Goal: Transaction & Acquisition: Purchase product/service

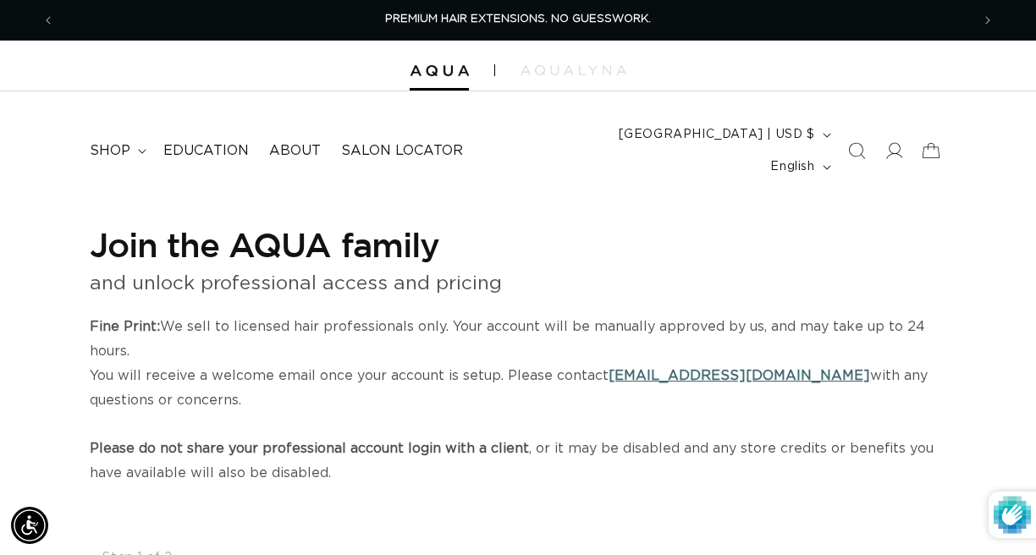
select select "US"
select select "[GEOGRAPHIC_DATA]"
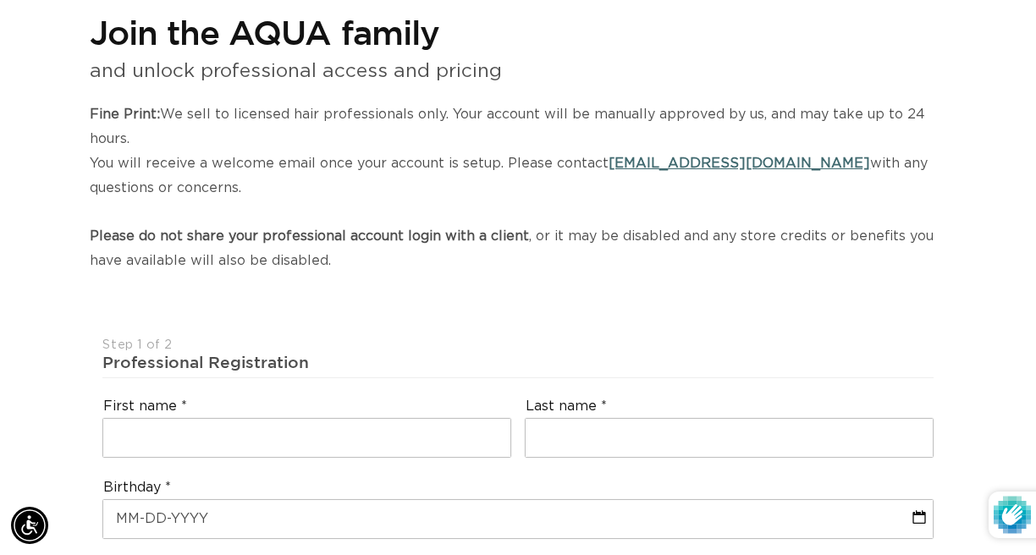
scroll to position [0, 1832]
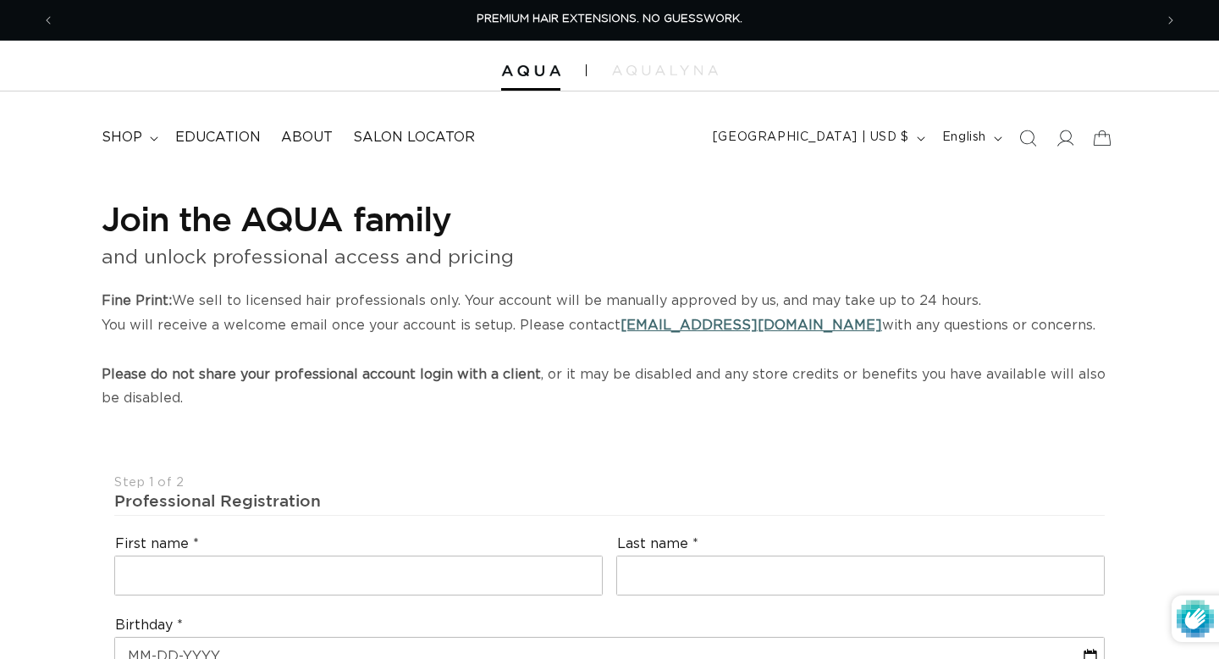
select select "US"
select select "[GEOGRAPHIC_DATA]"
click at [116, 141] on span "shop" at bounding box center [122, 138] width 41 height 18
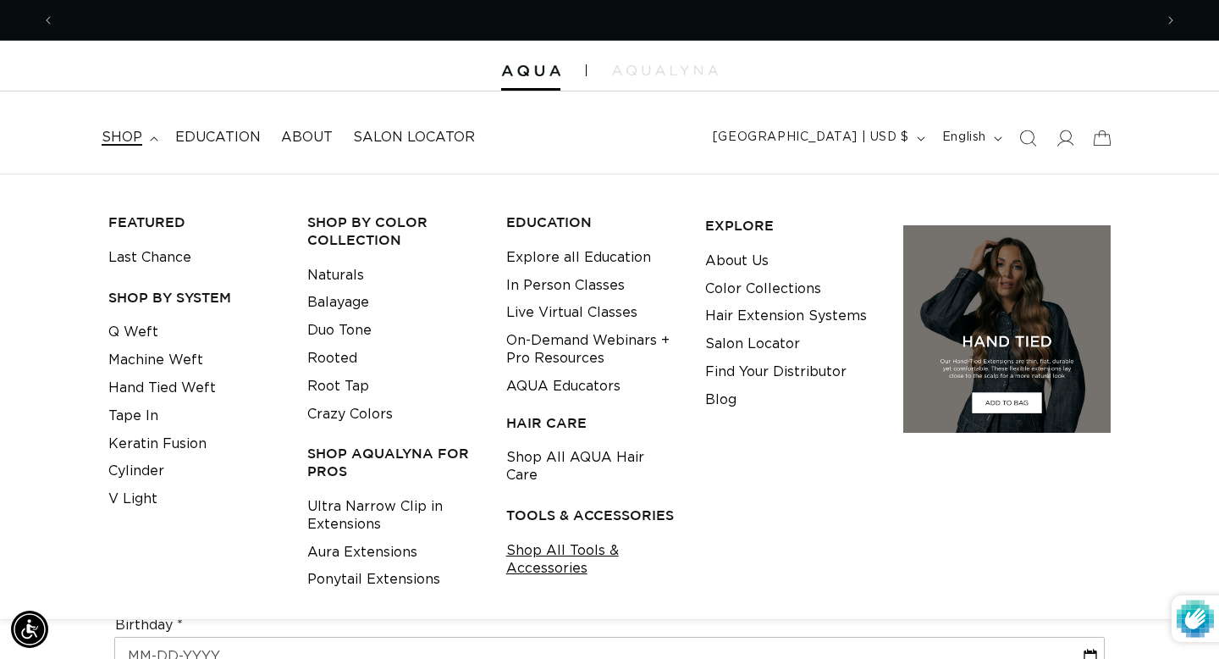
scroll to position [0, 2198]
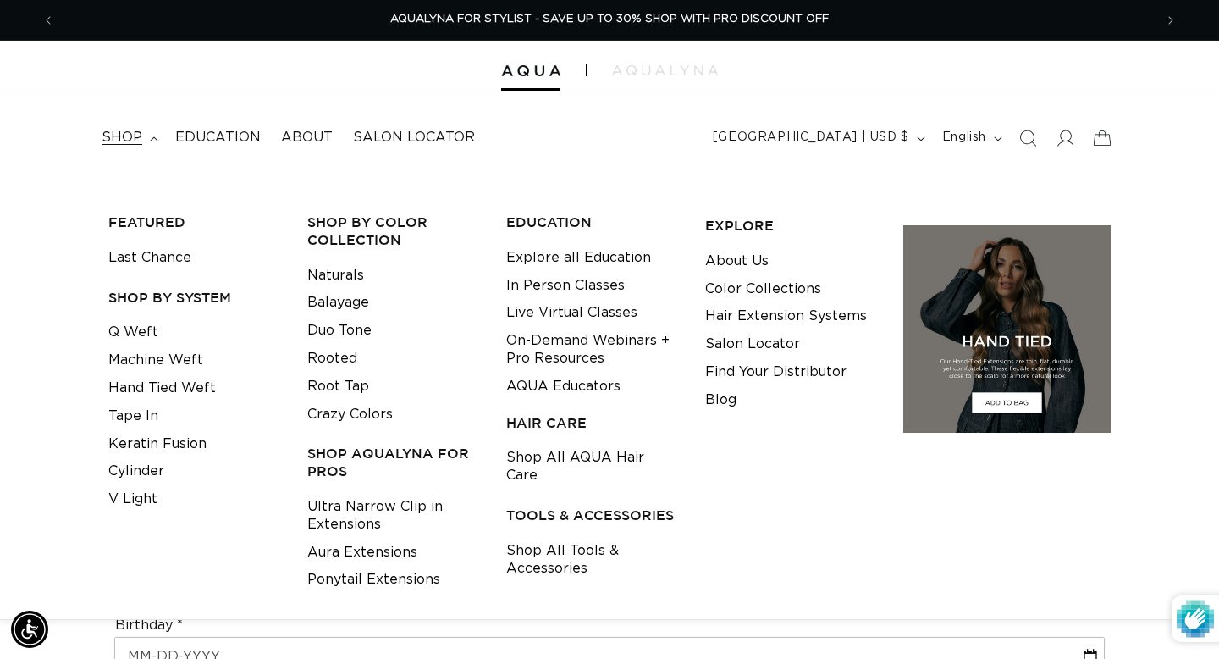
click at [1029, 139] on icon "Search" at bounding box center [1027, 138] width 17 height 17
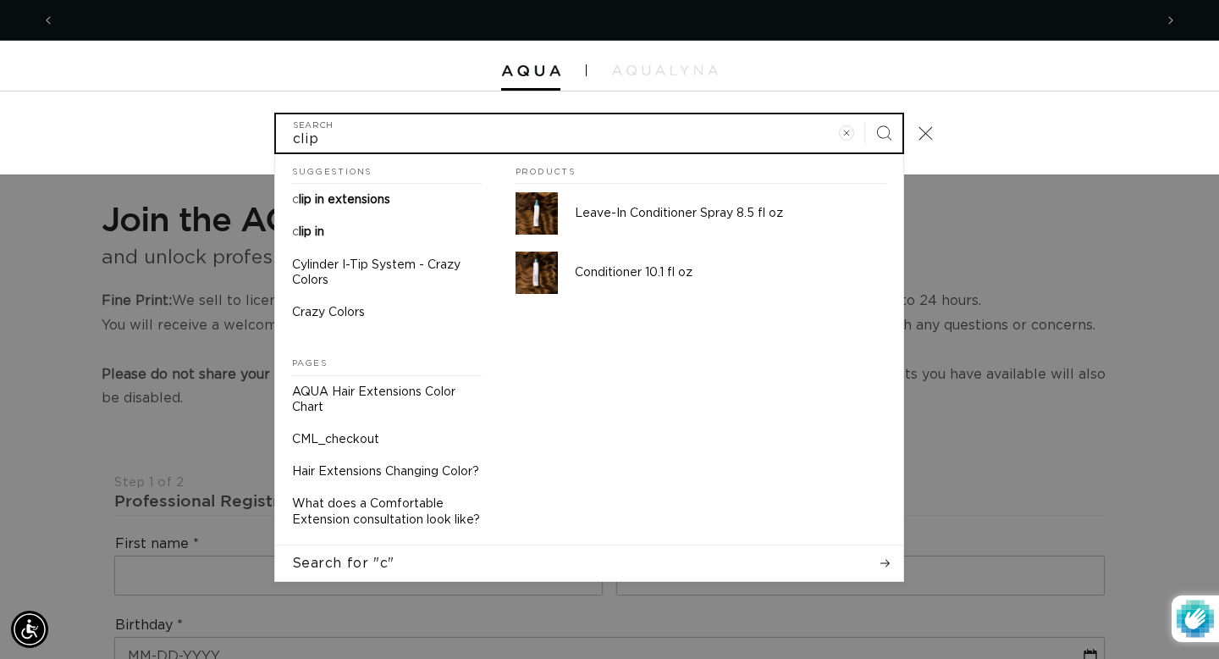
scroll to position [0, 0]
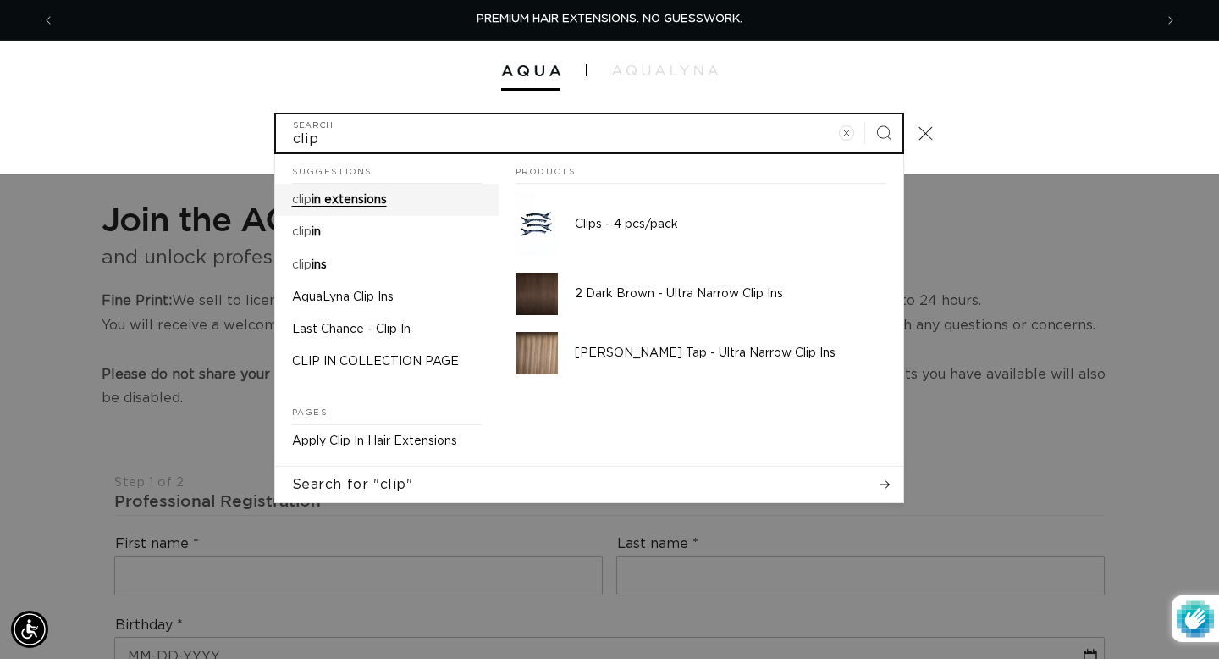
type input "clip"
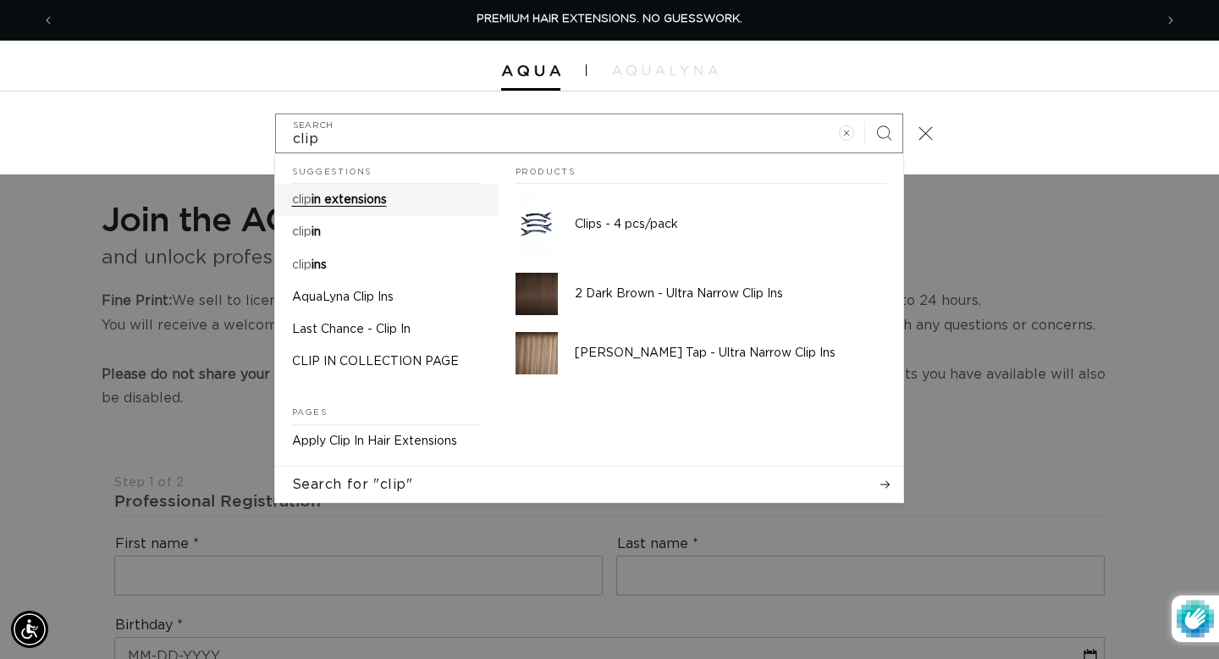
click at [319, 211] on link "clip in extensions" at bounding box center [387, 200] width 224 height 32
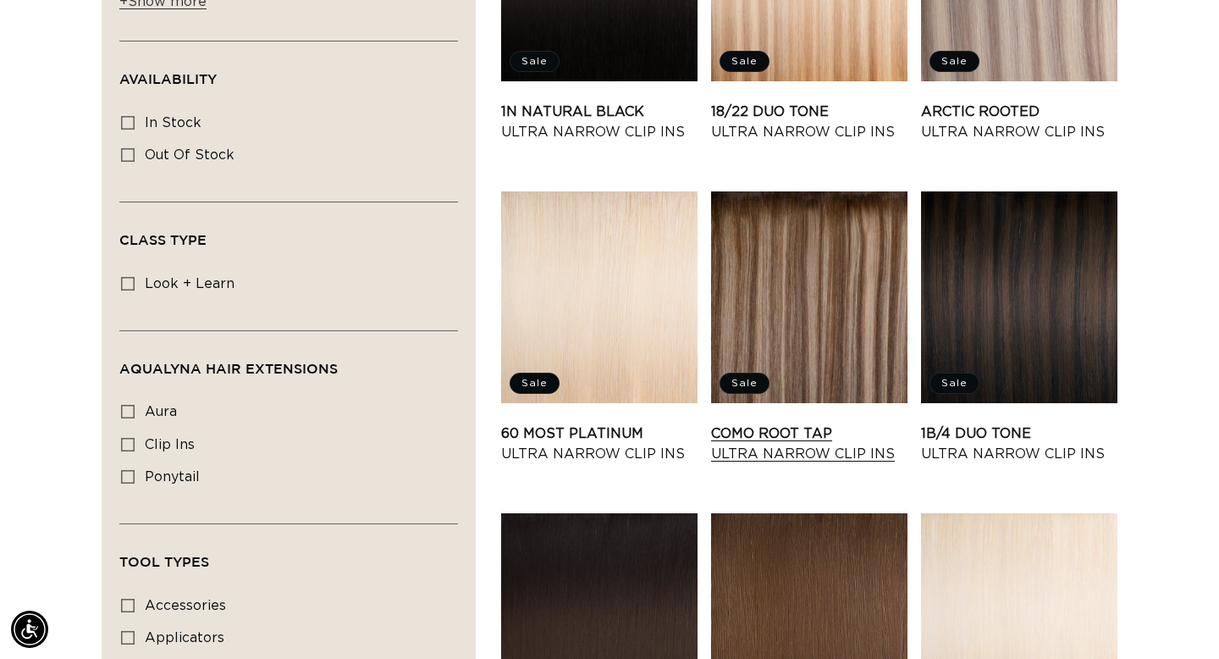
scroll to position [882, 0]
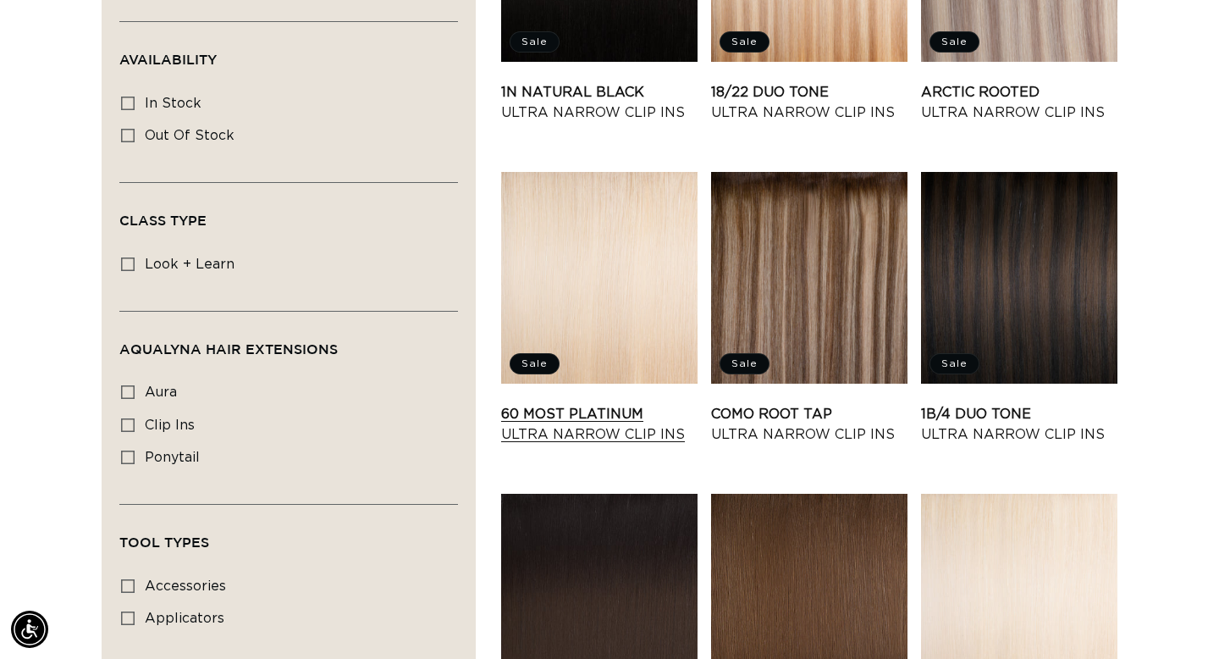
click at [641, 404] on link "60 Most Platinum Ultra Narrow Clip Ins" at bounding box center [599, 424] width 196 height 41
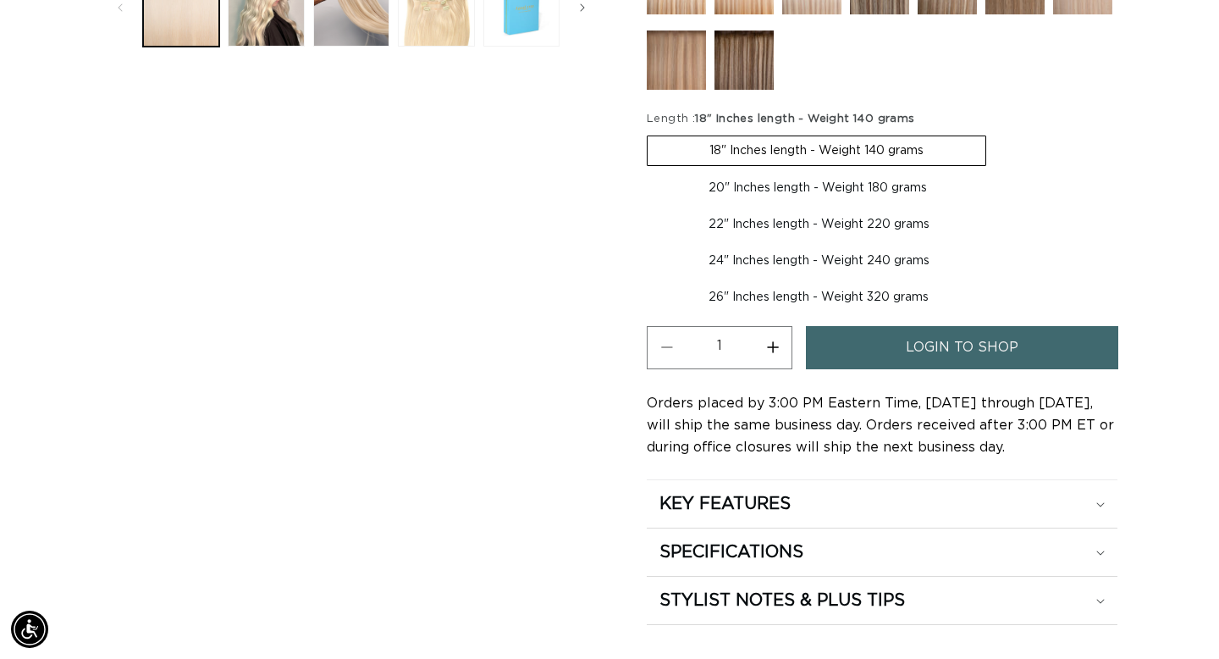
scroll to position [786, 0]
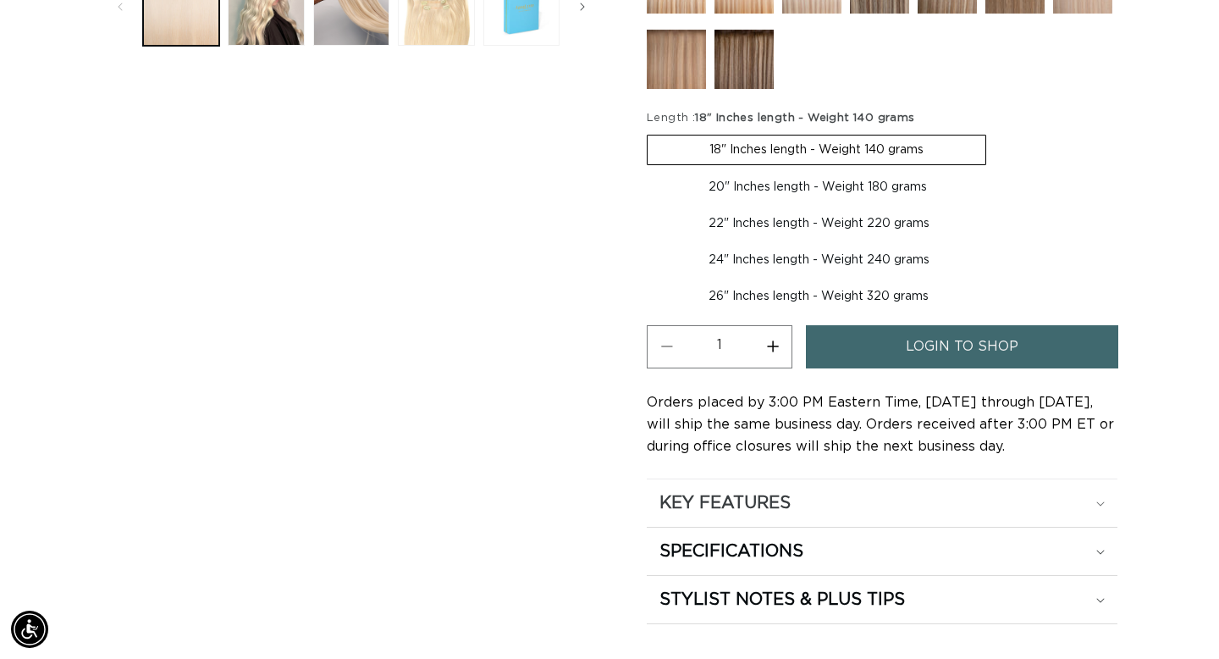
click at [715, 522] on summary "KEY FEATURES" at bounding box center [882, 502] width 471 height 47
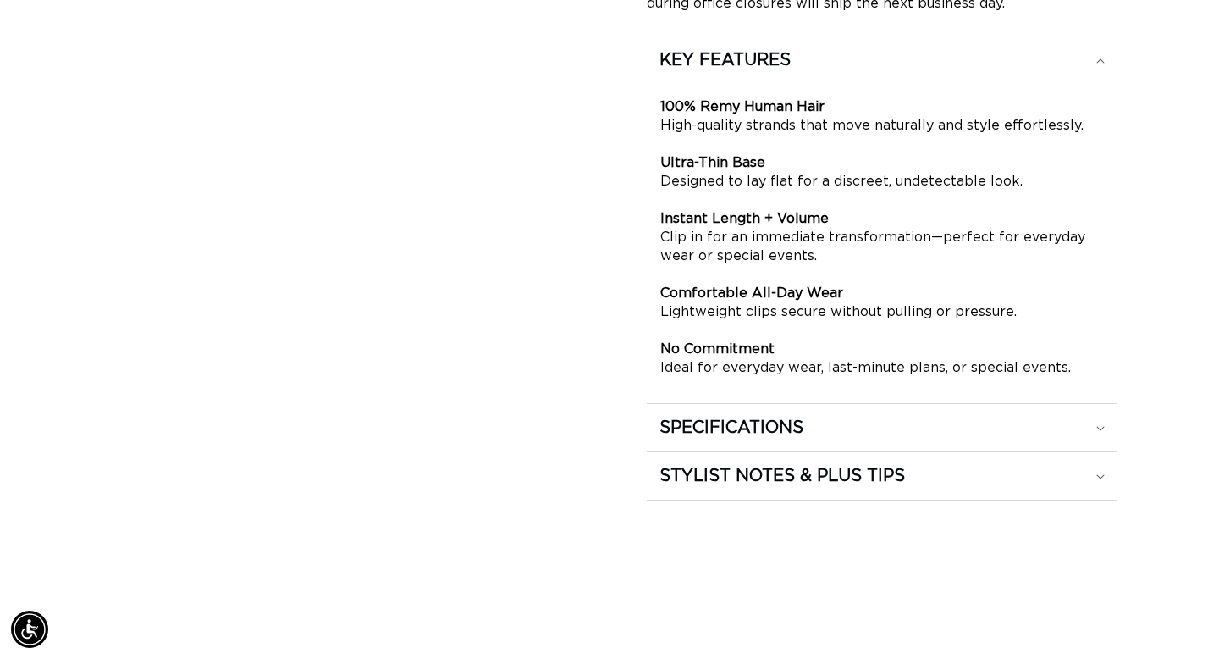
scroll to position [0, 2198]
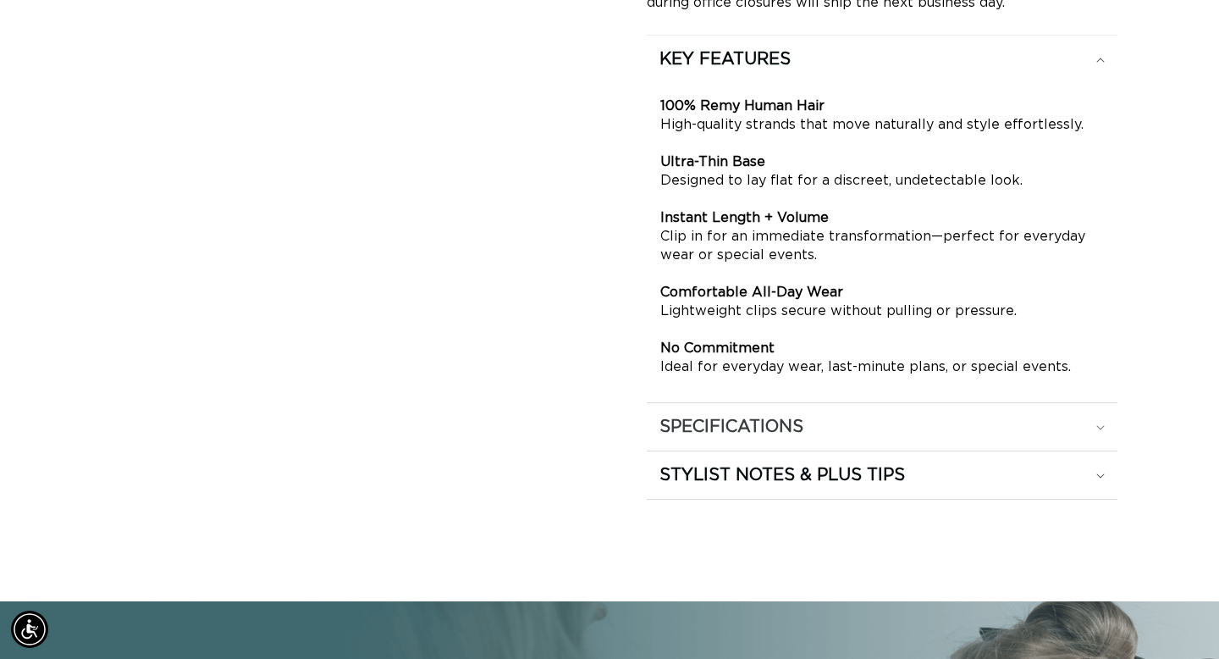
click at [696, 439] on summary "SPECIFICATIONS" at bounding box center [882, 426] width 471 height 47
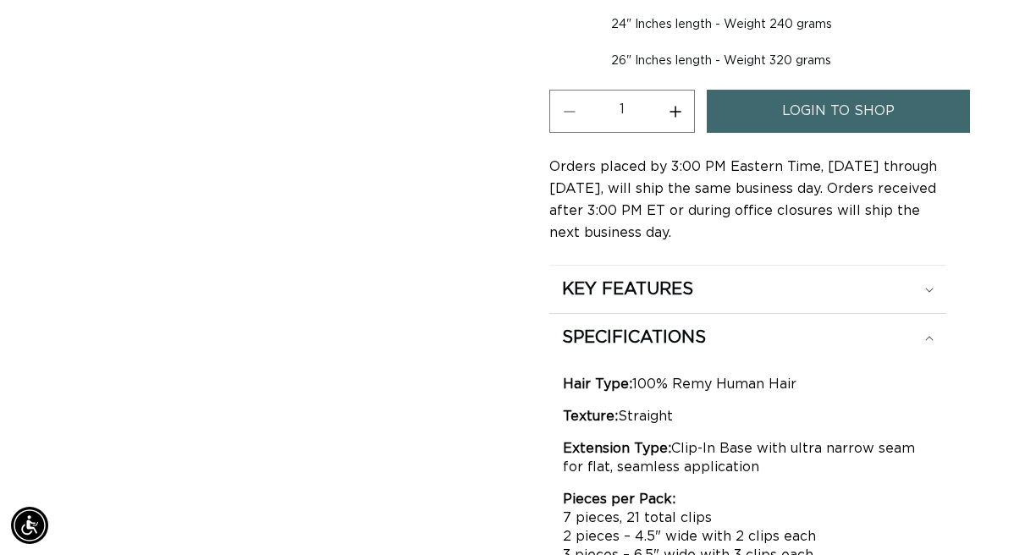
scroll to position [0, 916]
click at [825, 90] on span "login to shop" at bounding box center [838, 111] width 113 height 43
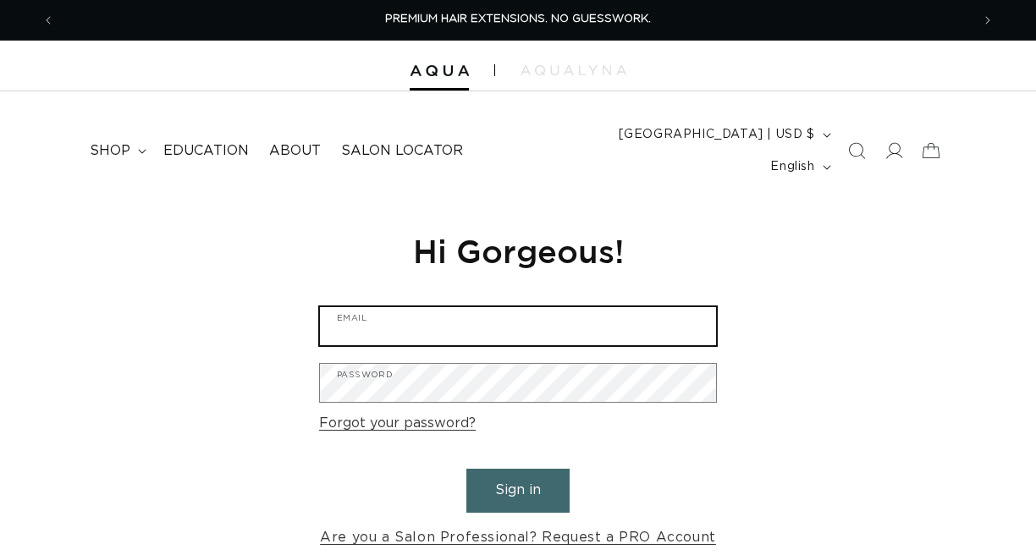
type input "[PERSON_NAME][EMAIL_ADDRESS][DOMAIN_NAME]"
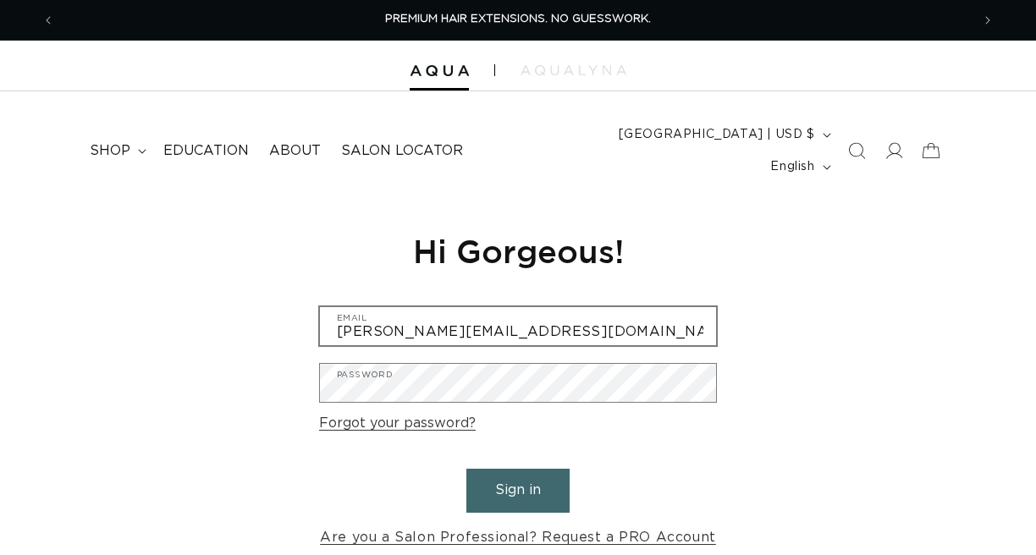
click at [522, 307] on input "[PERSON_NAME][EMAIL_ADDRESS][DOMAIN_NAME]" at bounding box center [518, 326] width 396 height 38
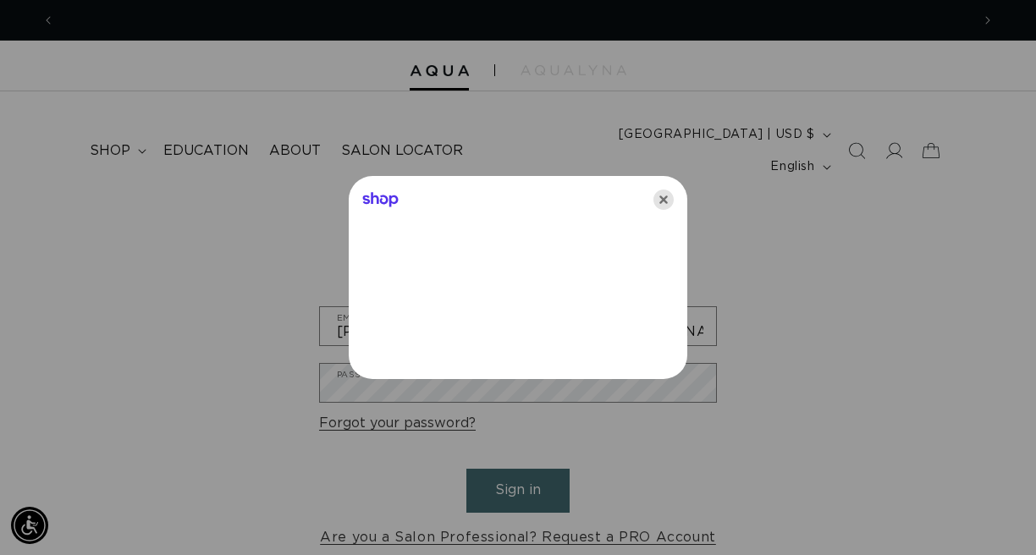
scroll to position [0, 916]
click at [661, 194] on icon "Close" at bounding box center [664, 200] width 20 height 20
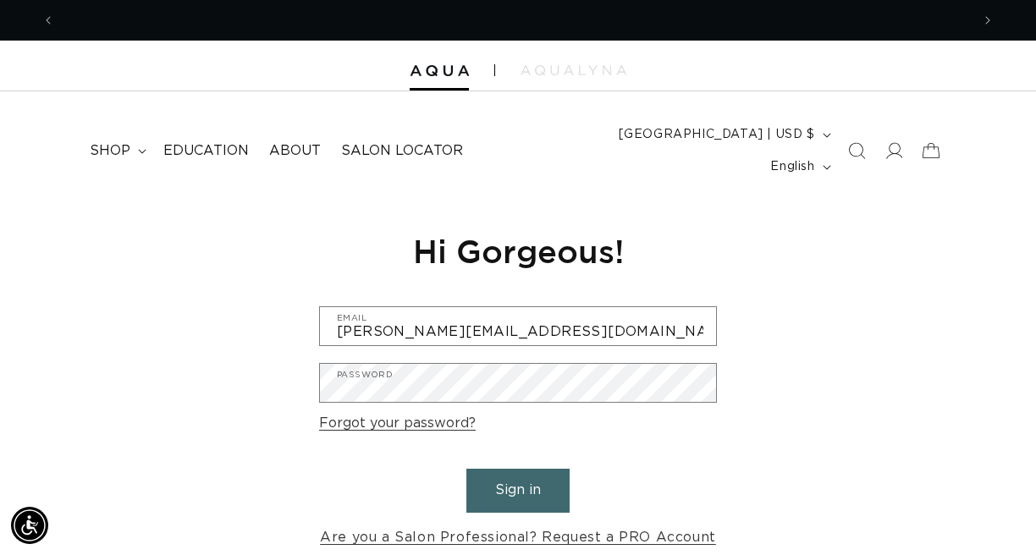
scroll to position [0, 1832]
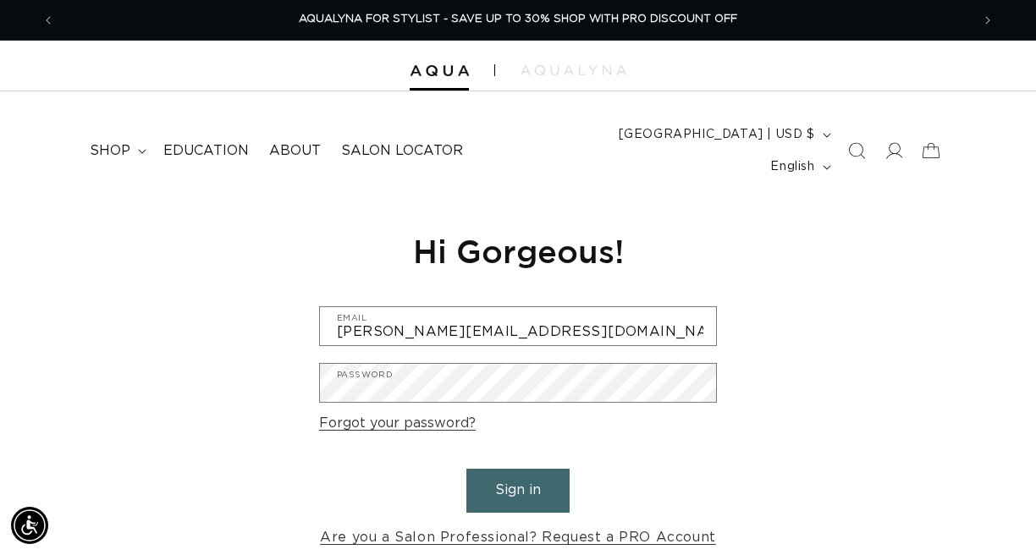
click at [503, 483] on button "Sign in" at bounding box center [517, 490] width 103 height 43
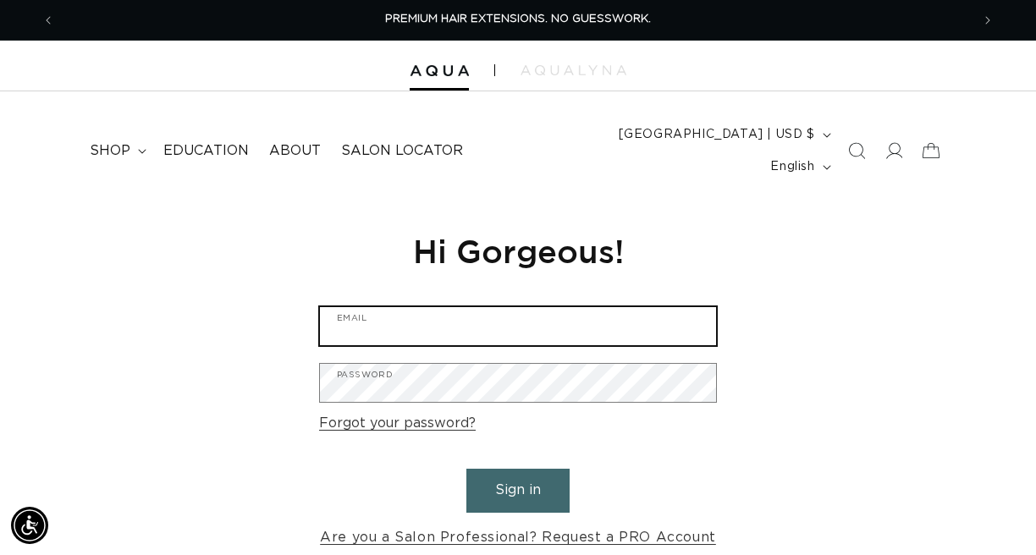
type input "[PERSON_NAME][EMAIL_ADDRESS][DOMAIN_NAME]"
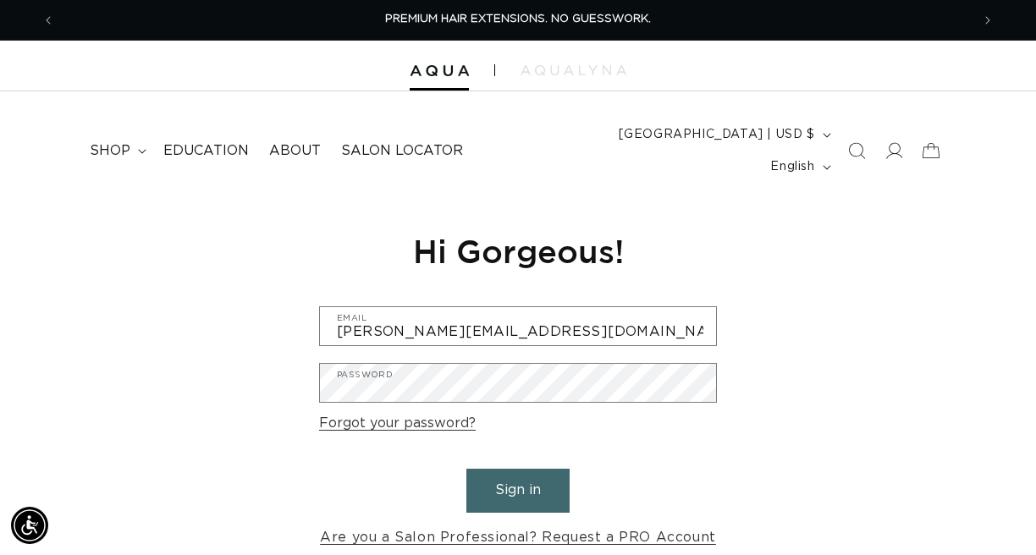
click at [503, 476] on button "Sign in" at bounding box center [517, 490] width 103 height 43
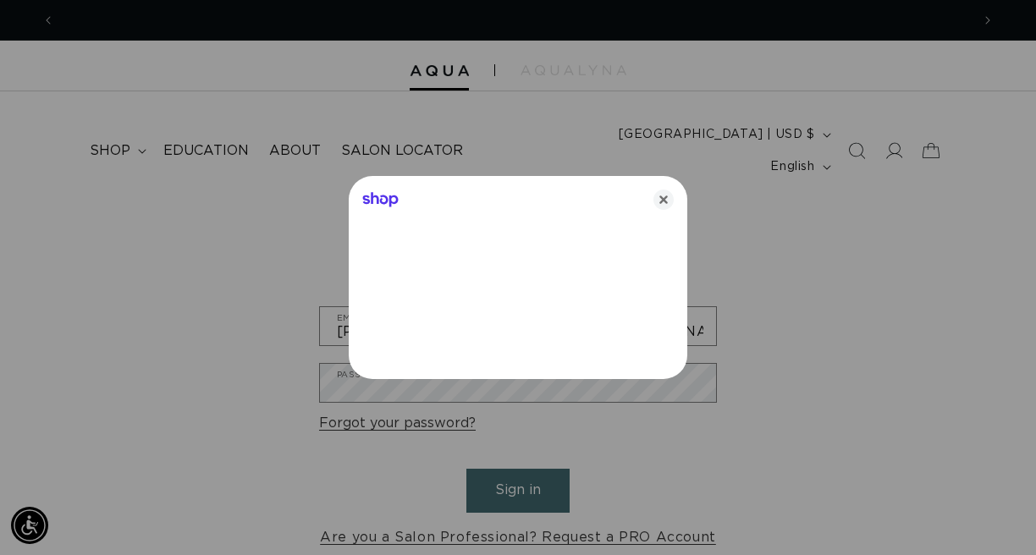
scroll to position [0, 916]
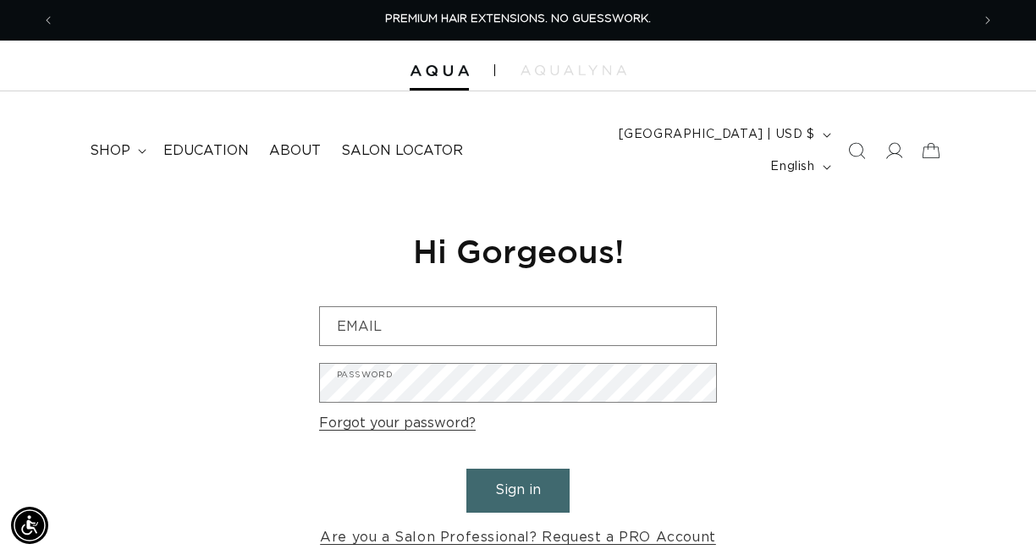
scroll to position [1, 0]
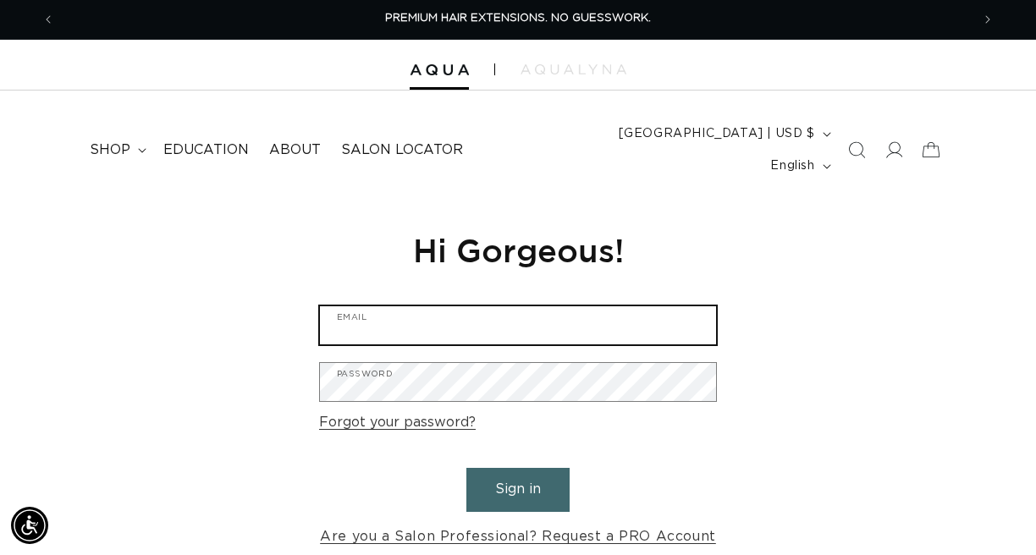
type input "[PERSON_NAME][EMAIL_ADDRESS][DOMAIN_NAME]"
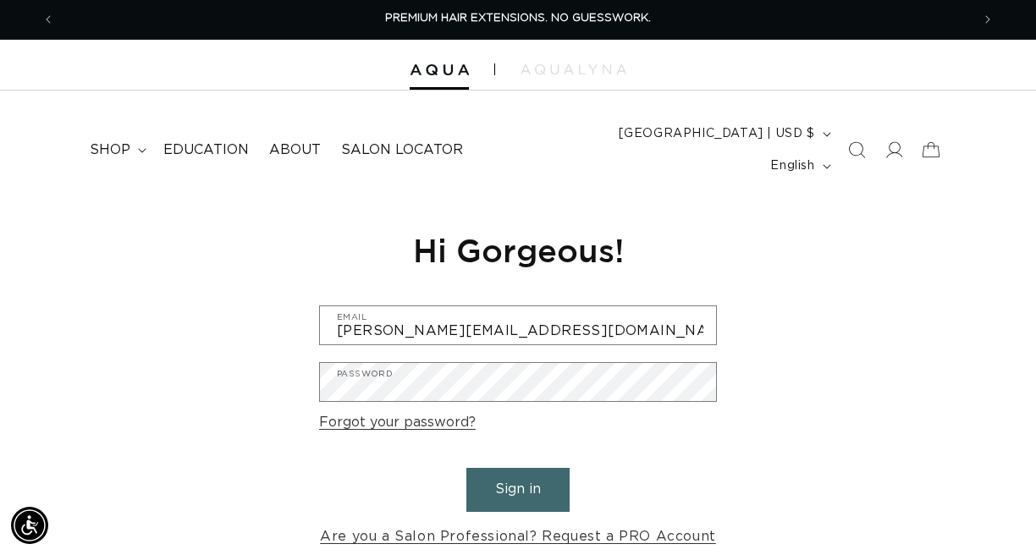
click at [515, 468] on button "Sign in" at bounding box center [517, 489] width 103 height 43
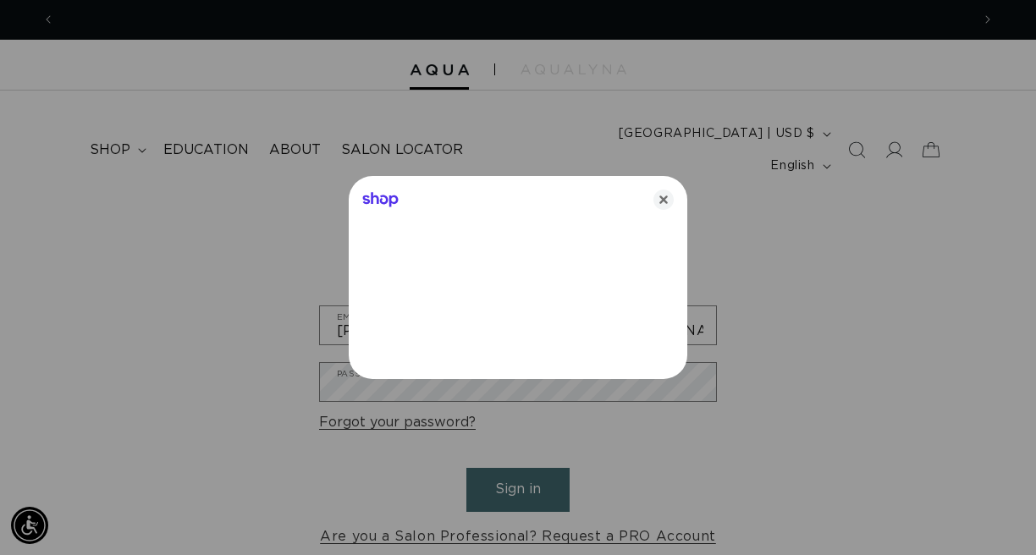
scroll to position [0, 916]
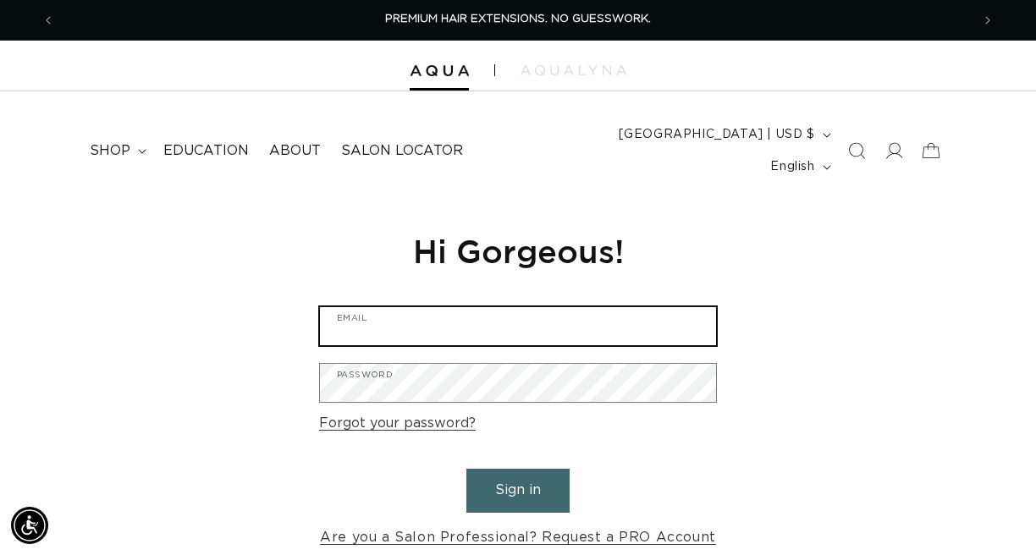
type input "jessica@theremedycollective.com"
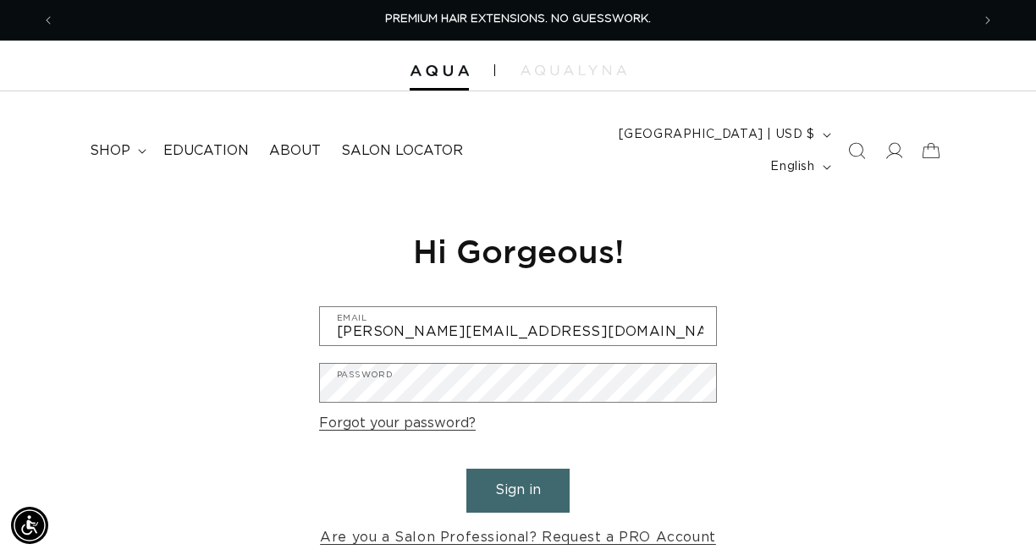
click at [506, 469] on button "Sign in" at bounding box center [517, 490] width 103 height 43
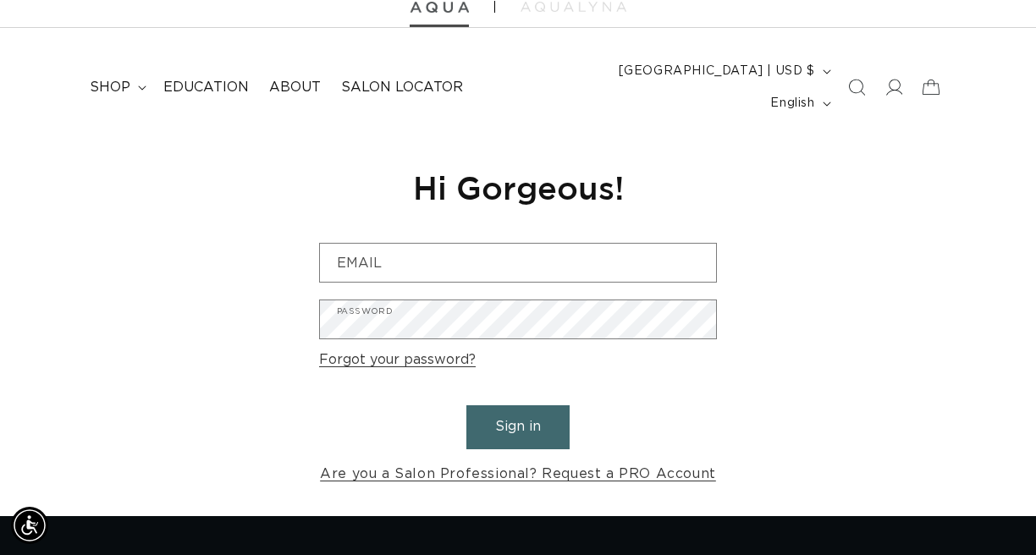
scroll to position [0, 916]
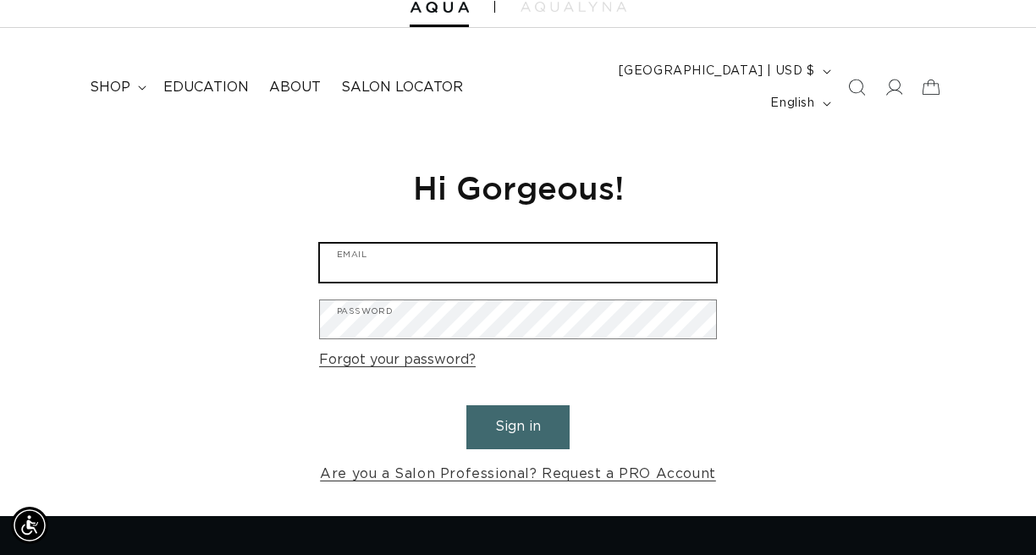
type input "jessica@theremedycollective.com"
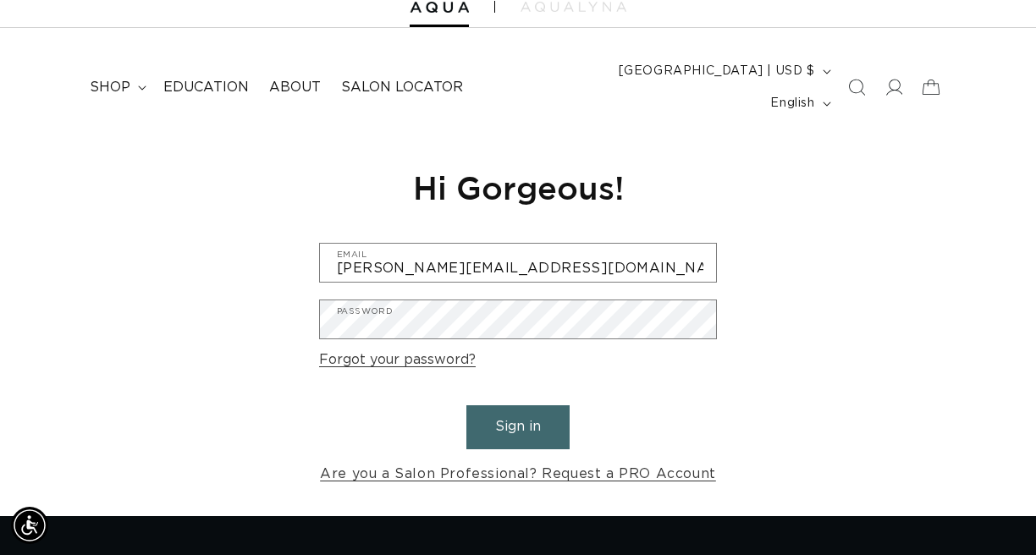
click at [536, 409] on button "Sign in" at bounding box center [517, 427] width 103 height 43
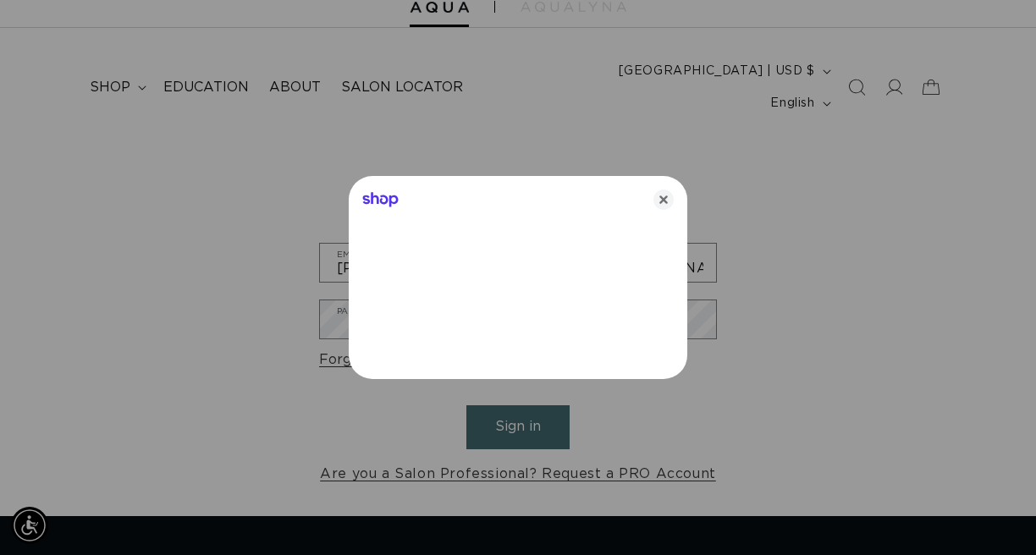
scroll to position [0, 1832]
